Goal: Task Accomplishment & Management: Manage account settings

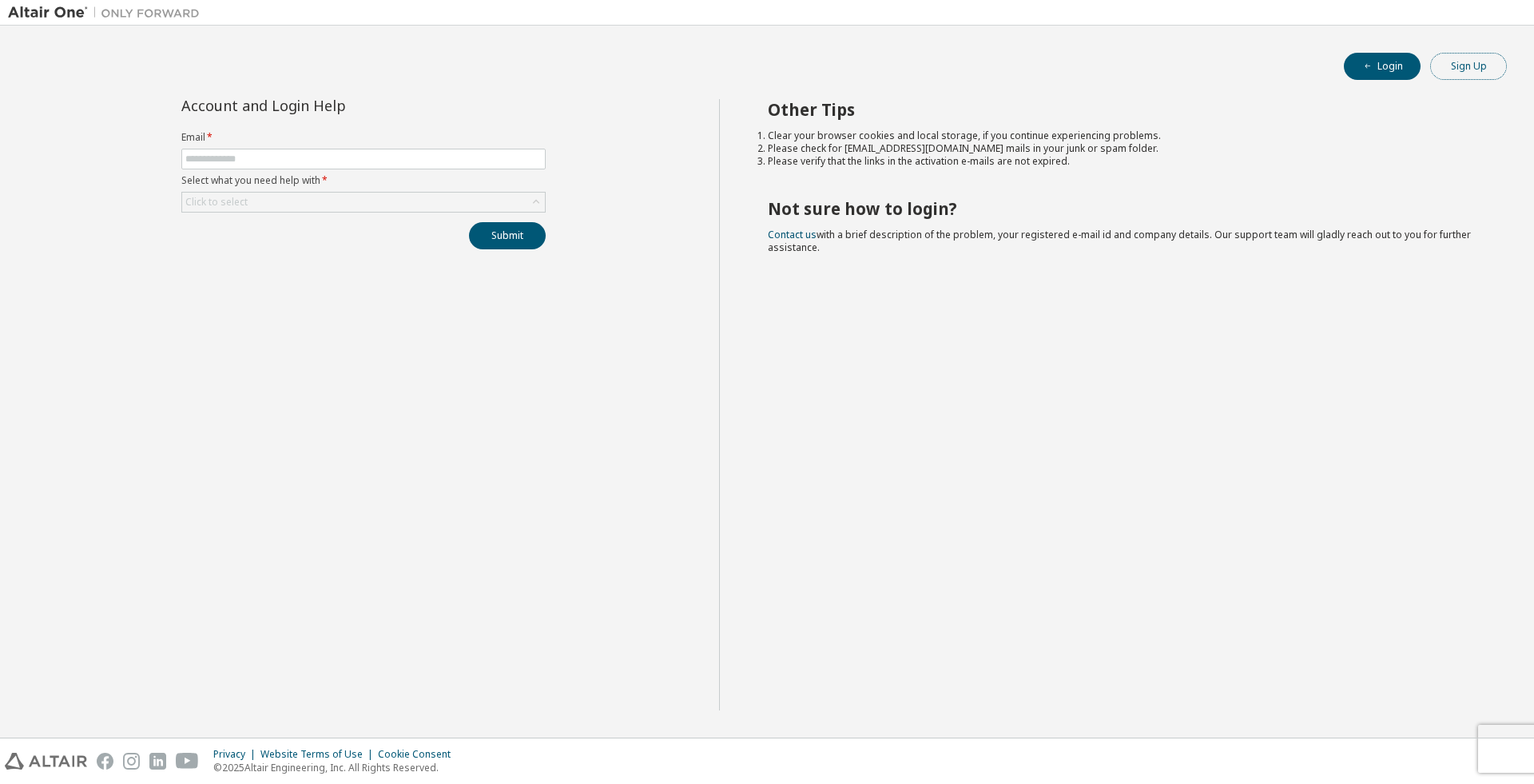
click at [1480, 63] on button "Sign Up" at bounding box center [1468, 66] width 76 height 28
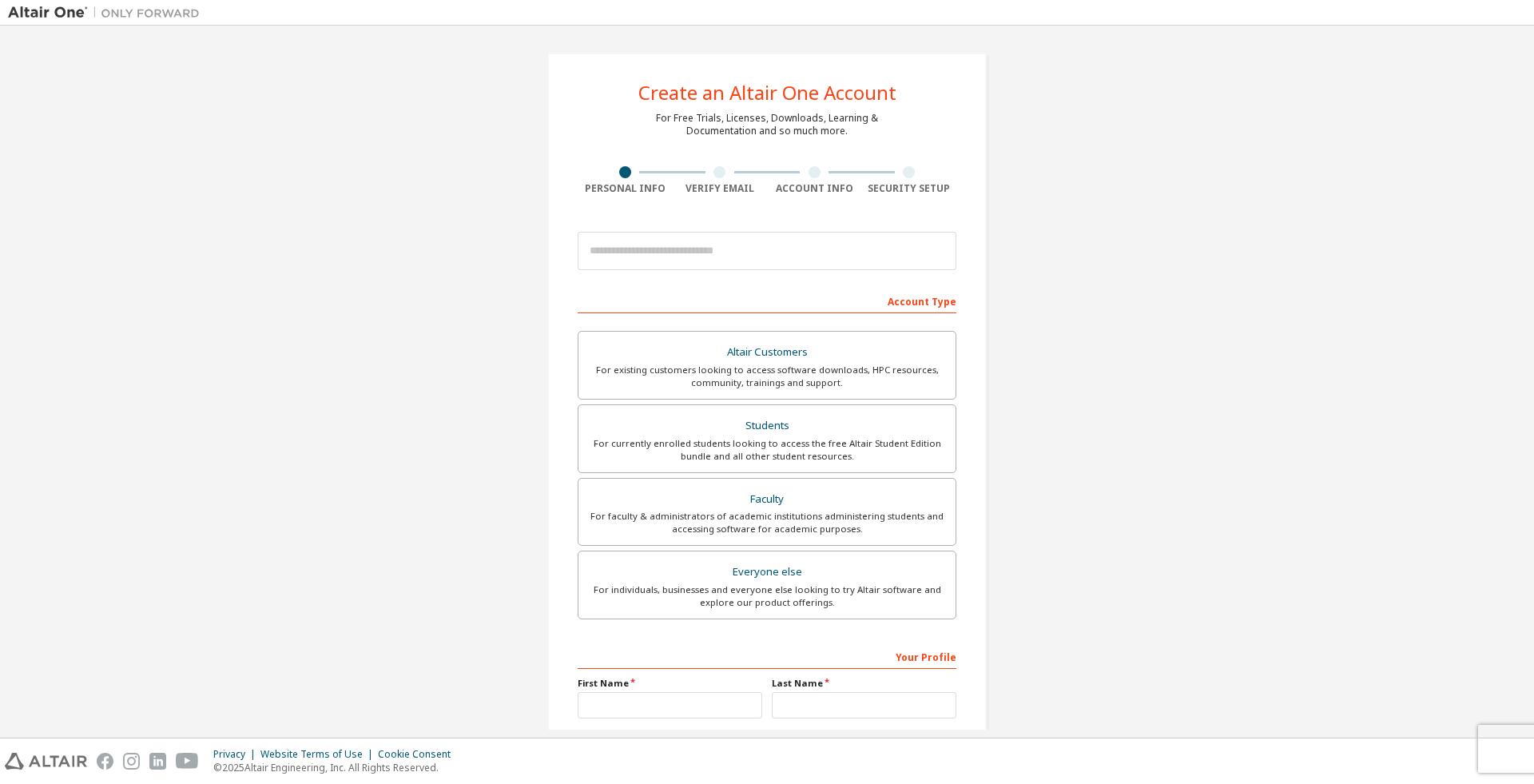
click at [903, 170] on div at bounding box center [908, 172] width 12 height 12
click at [835, 251] on input "email" at bounding box center [767, 251] width 379 height 39
type input "**********"
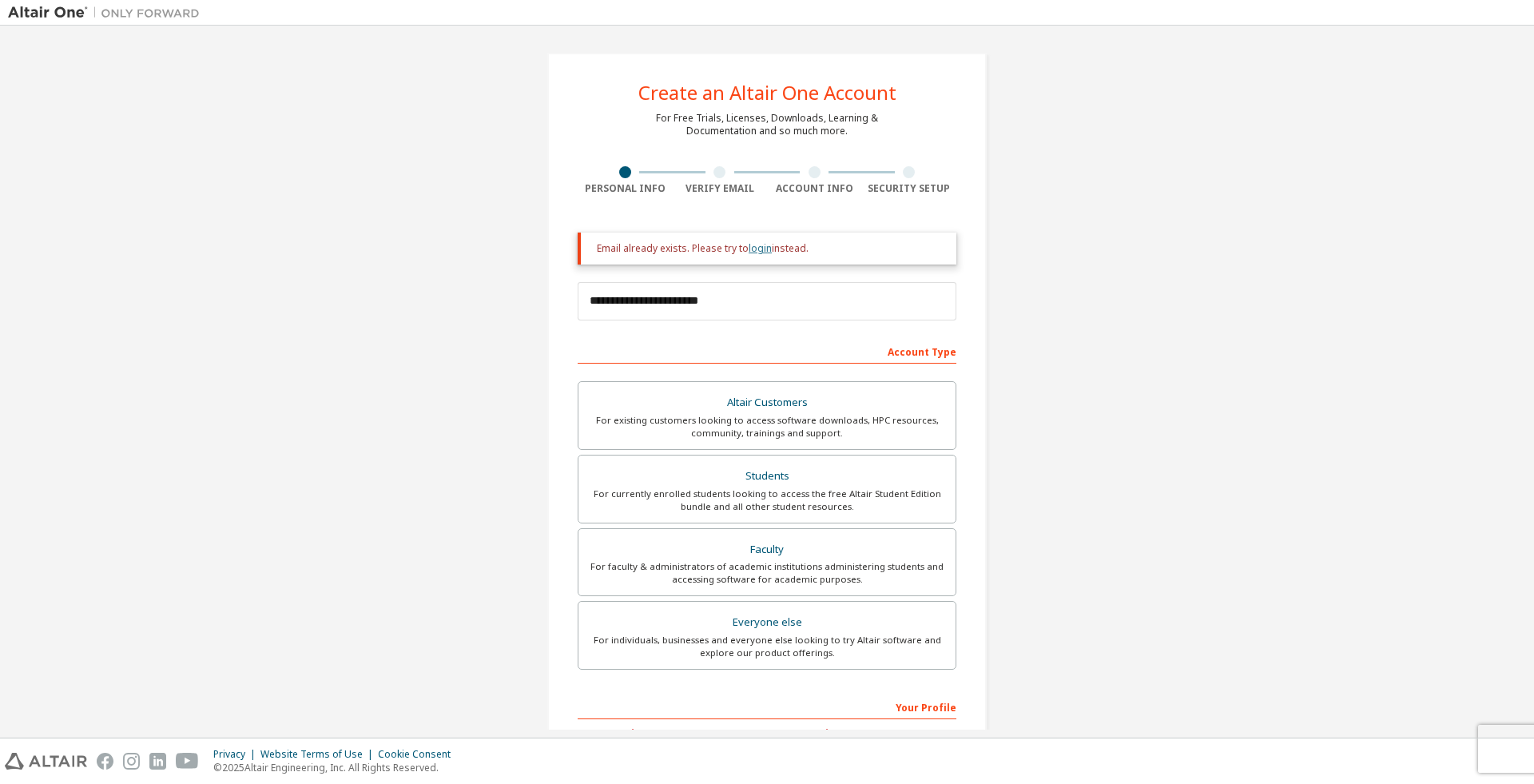
click at [749, 252] on link "login" at bounding box center [760, 248] width 23 height 14
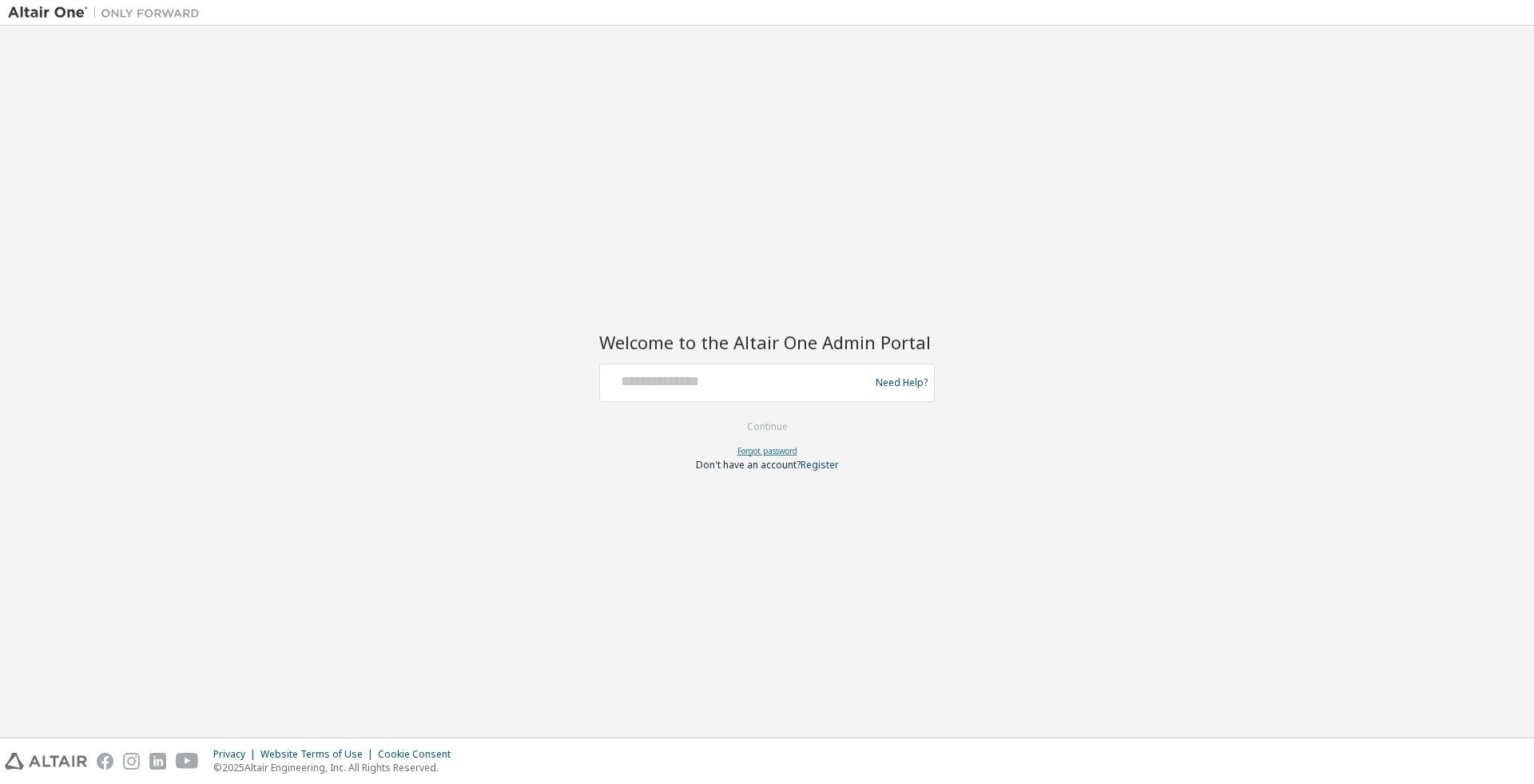
click at [784, 447] on link "Forgot password" at bounding box center [767, 451] width 60 height 11
